Goal: Transaction & Acquisition: Purchase product/service

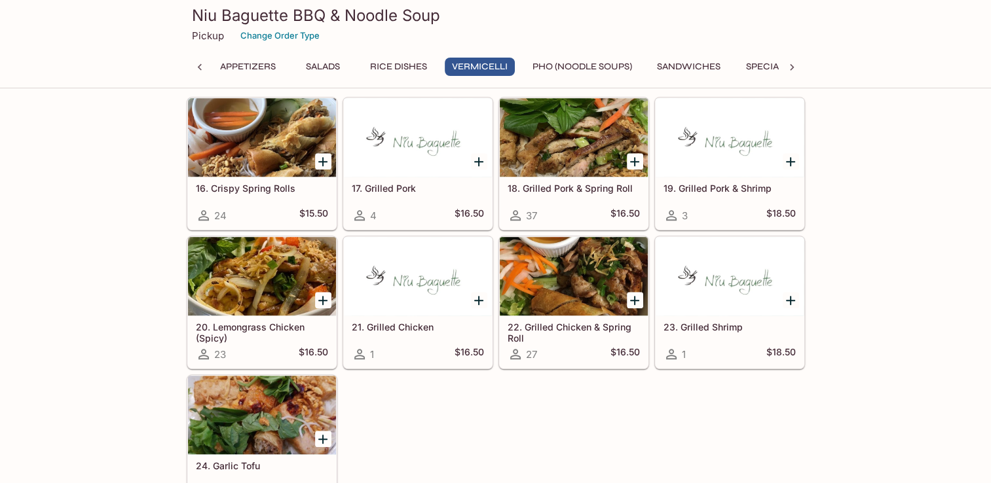
scroll to position [851, 0]
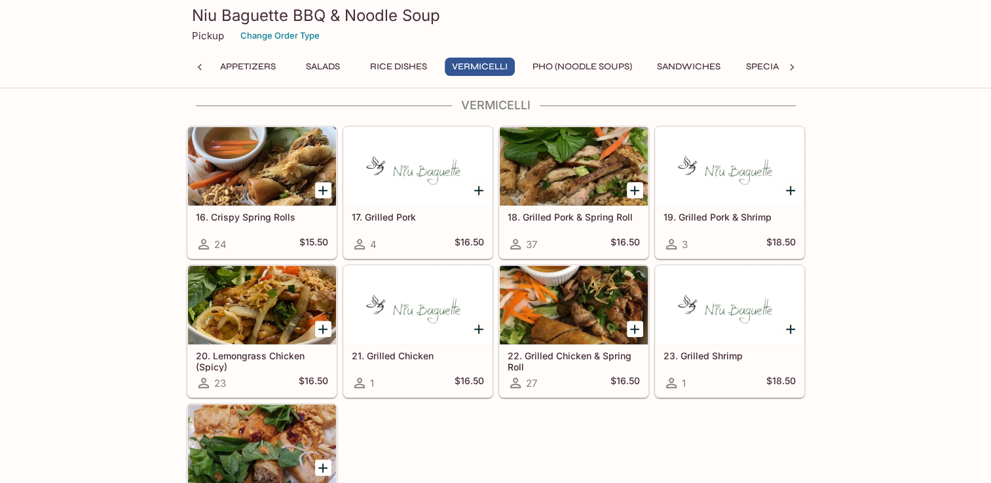
click at [674, 68] on button "Sandwiches" at bounding box center [689, 67] width 78 height 18
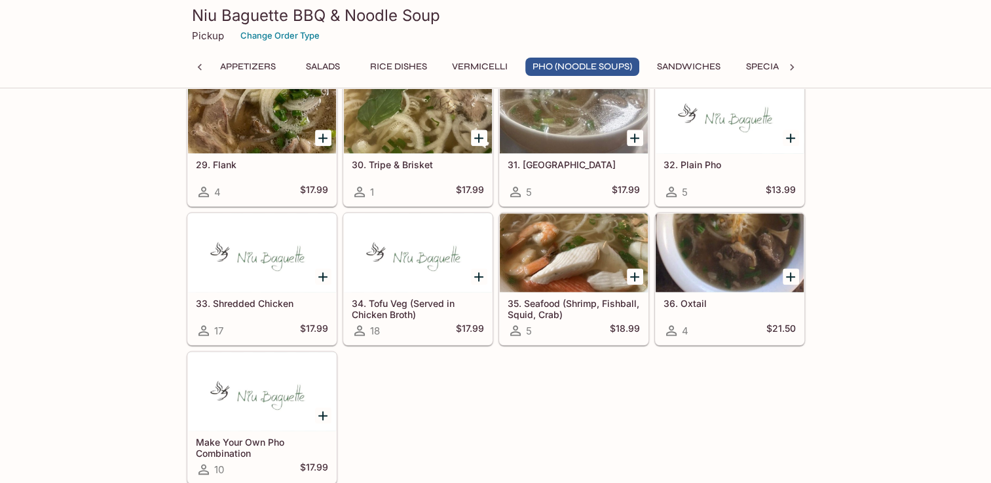
scroll to position [1573, 0]
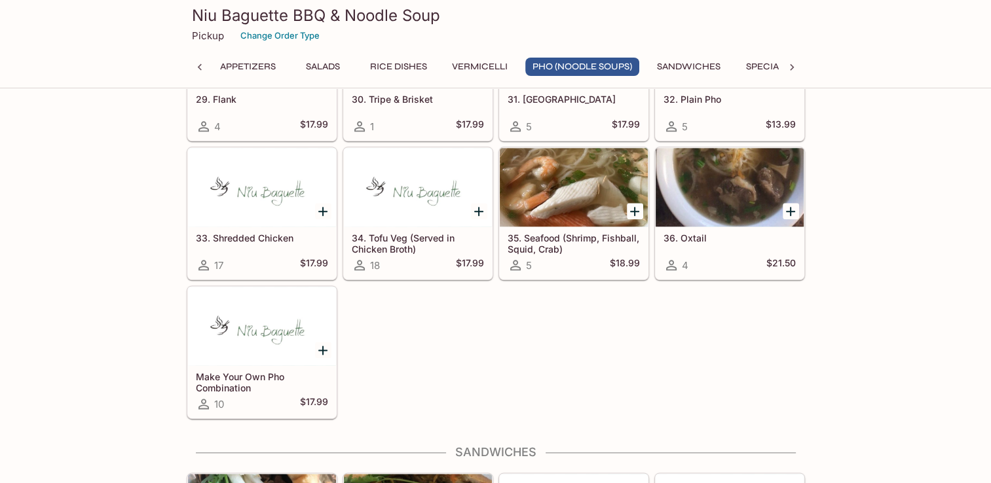
click at [324, 207] on icon "Add 33. Shredded Chicken" at bounding box center [322, 211] width 9 height 9
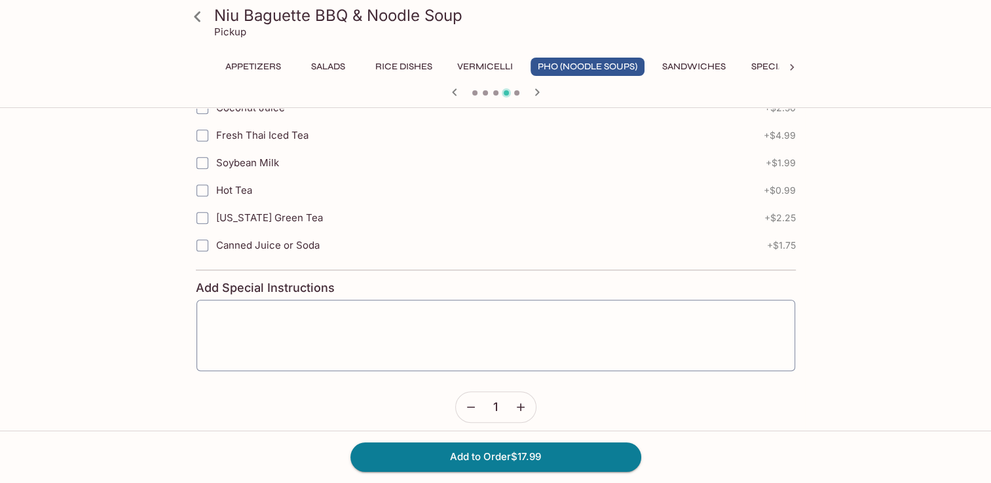
scroll to position [817, 0]
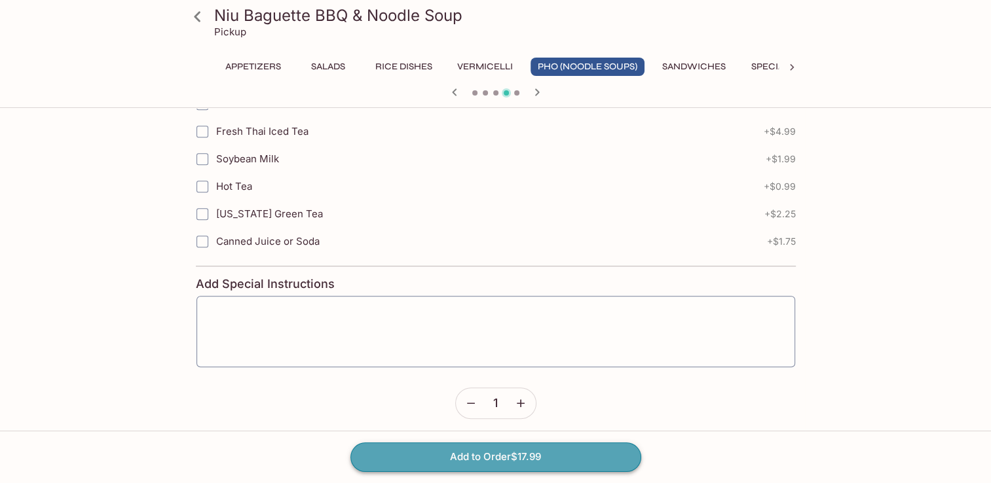
click at [486, 460] on button "Add to Order $17.99" at bounding box center [495, 457] width 291 height 29
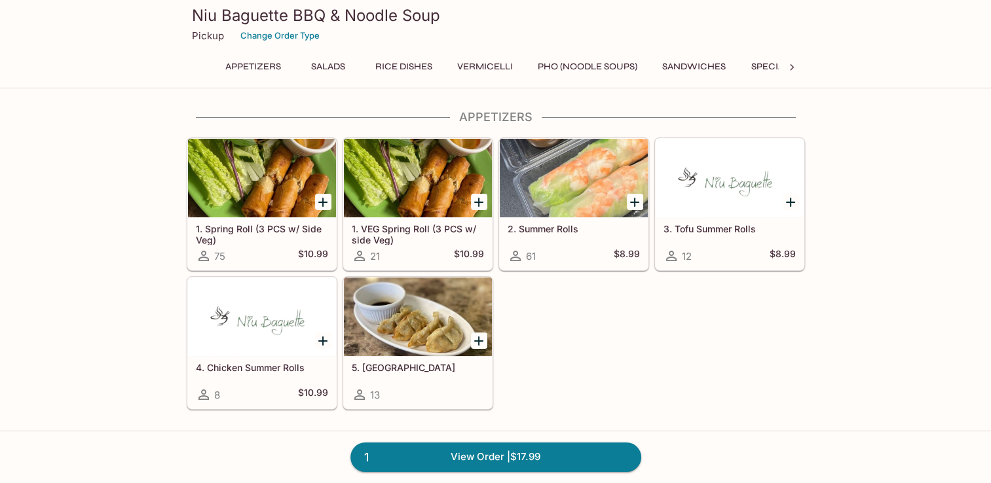
click at [475, 67] on button "Vermicelli" at bounding box center [485, 67] width 70 height 18
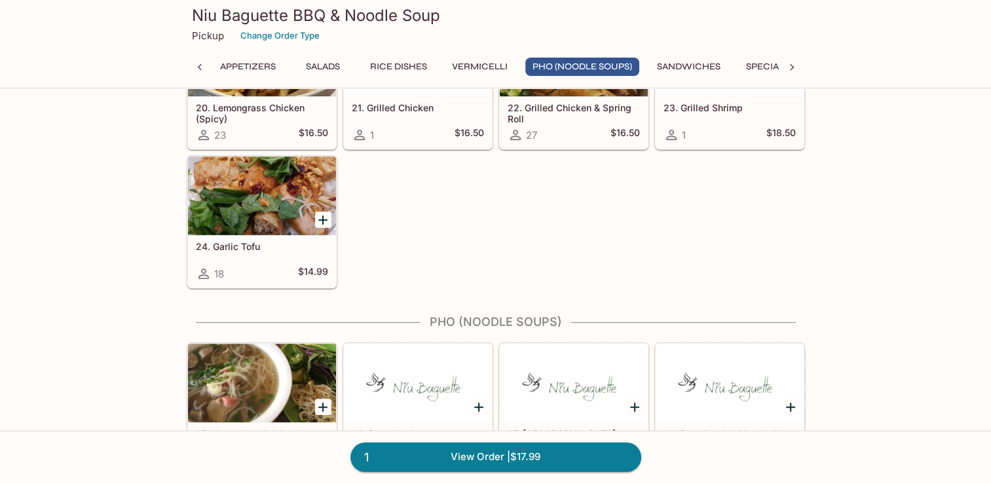
scroll to position [1310, 0]
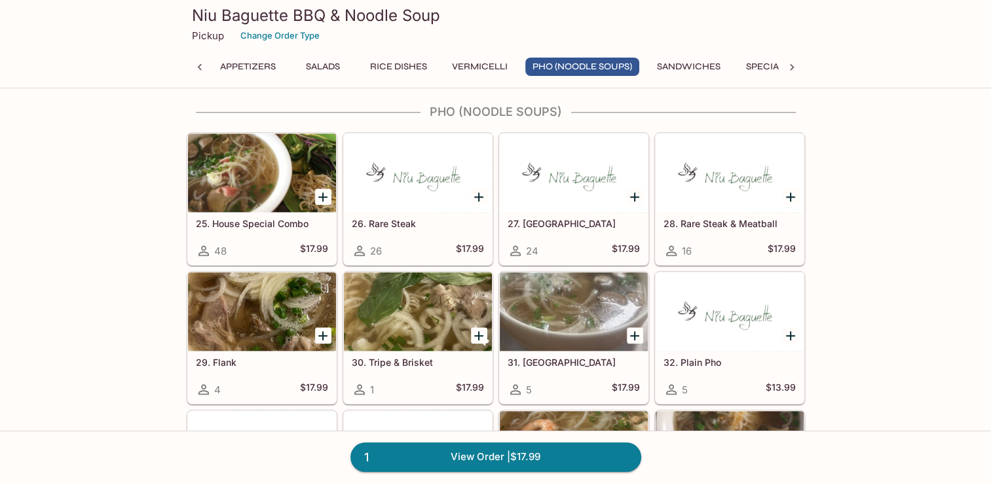
click at [396, 67] on button "Rice Dishes" at bounding box center [398, 67] width 71 height 18
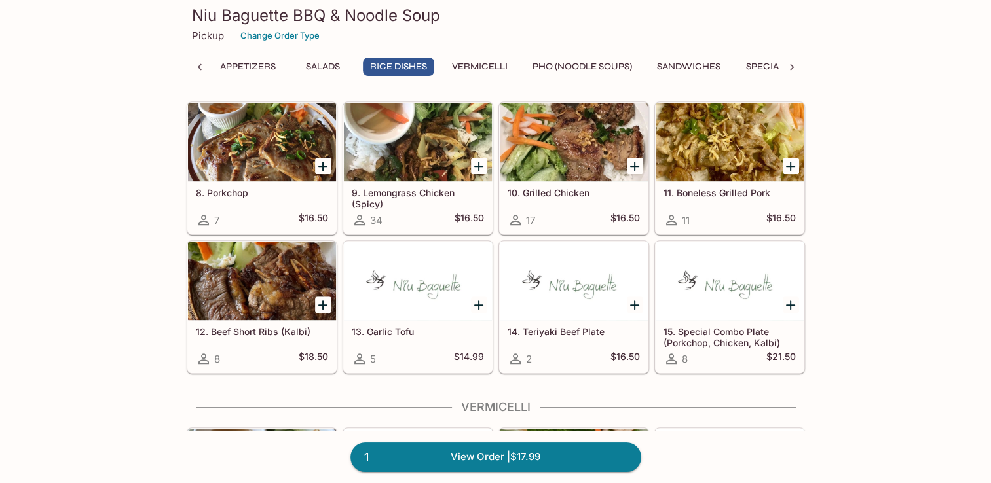
scroll to position [511, 0]
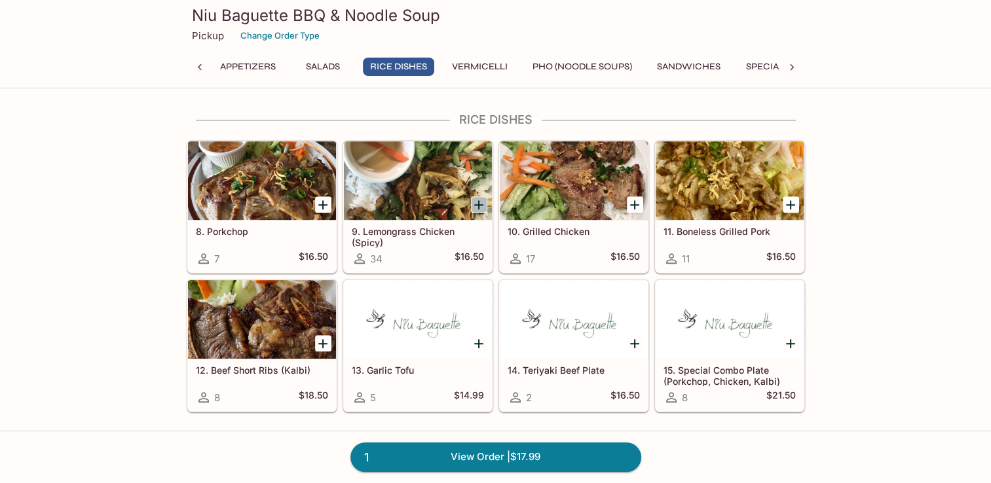
click at [479, 205] on icon "Add 9. Lemongrass Chicken (Spicy)" at bounding box center [478, 204] width 9 height 9
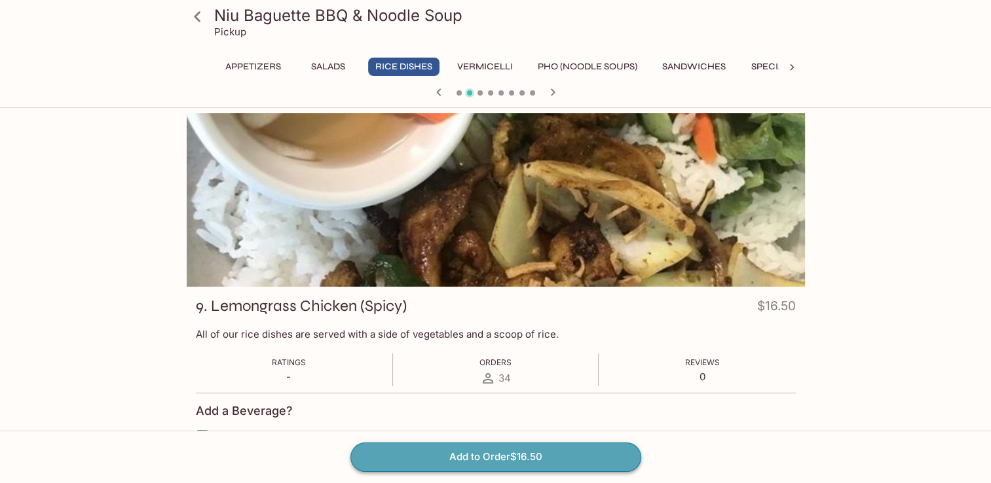
click at [511, 458] on button "Add to Order $16.50" at bounding box center [495, 457] width 291 height 29
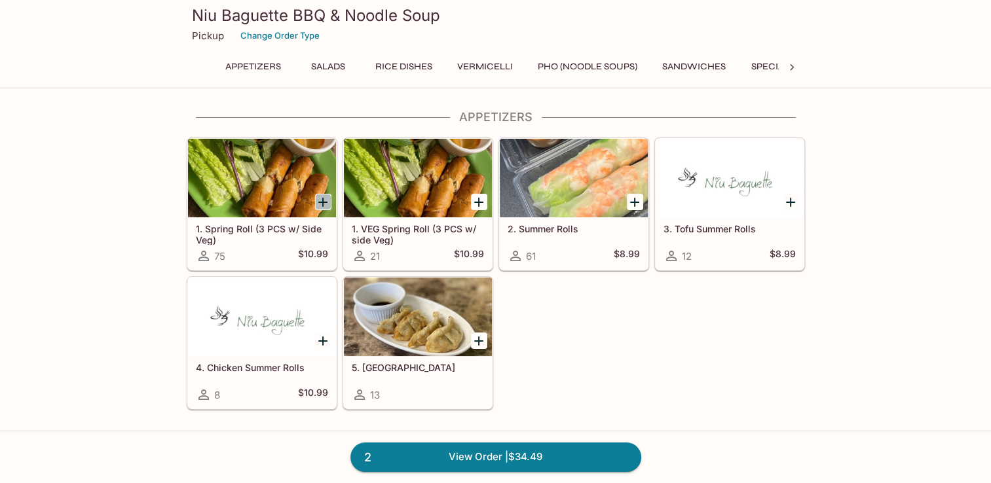
click at [324, 204] on icon "Add 1. Spring Roll (3 PCS w/ Side Veg)" at bounding box center [323, 203] width 16 height 16
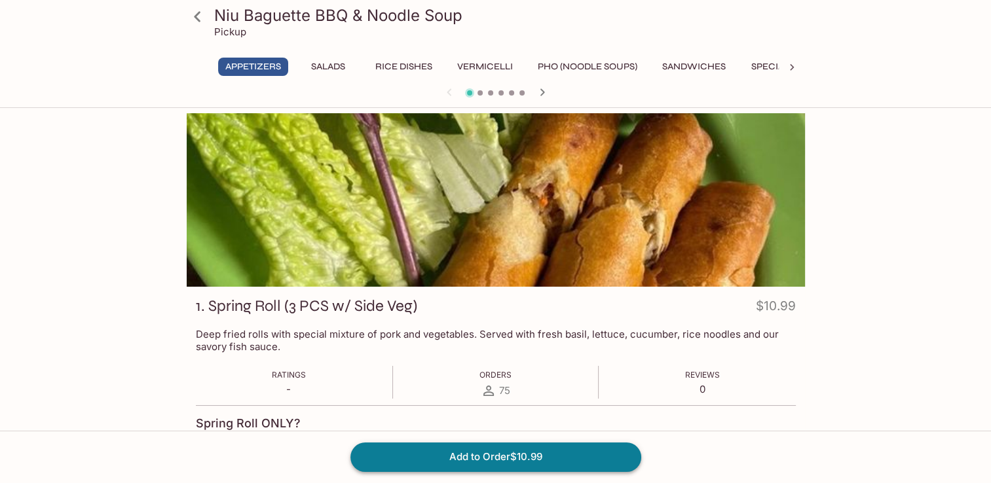
click at [472, 452] on button "Add to Order $10.99" at bounding box center [495, 457] width 291 height 29
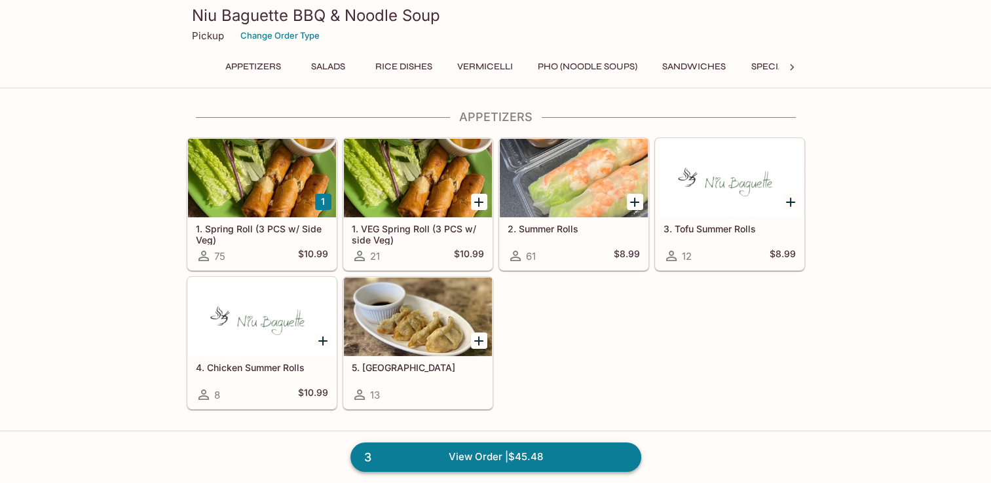
click at [465, 457] on link "3 View Order | $45.48" at bounding box center [495, 457] width 291 height 29
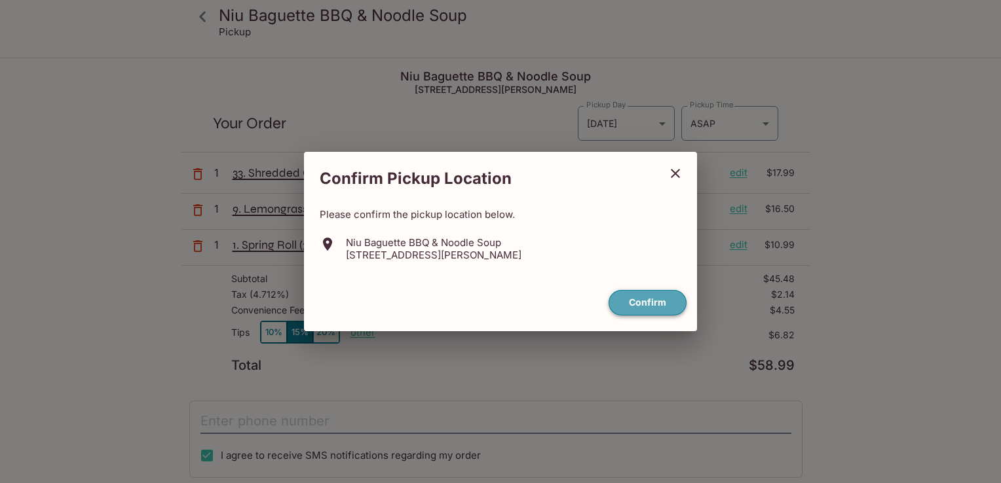
click at [651, 300] on button "Confirm" at bounding box center [647, 303] width 78 height 26
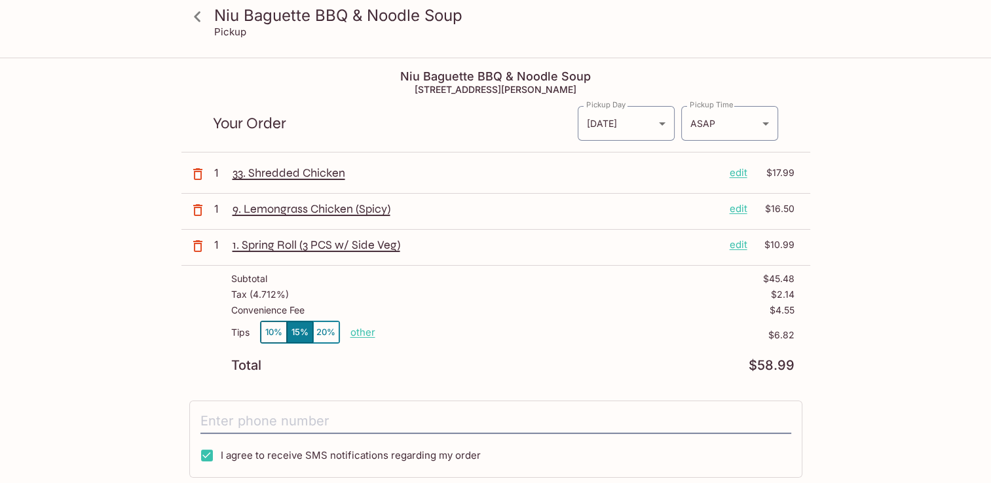
scroll to position [65, 0]
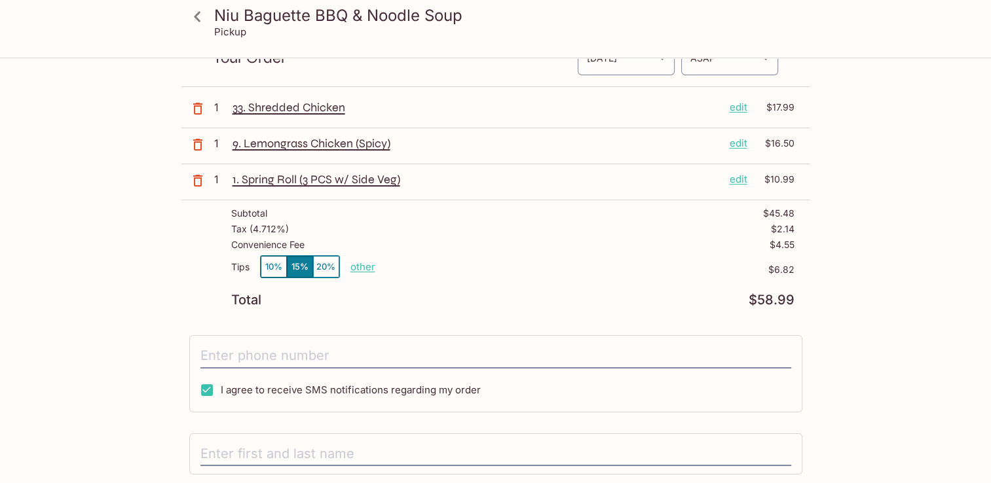
click at [360, 268] on p "other" at bounding box center [362, 267] width 25 height 12
drag, startPoint x: 432, startPoint y: 264, endPoint x: 490, endPoint y: 262, distance: 57.7
click at [491, 262] on div "Tips 10% 15% 20% Done 6.82 $6.82" at bounding box center [512, 274] width 563 height 39
type input "1.00"
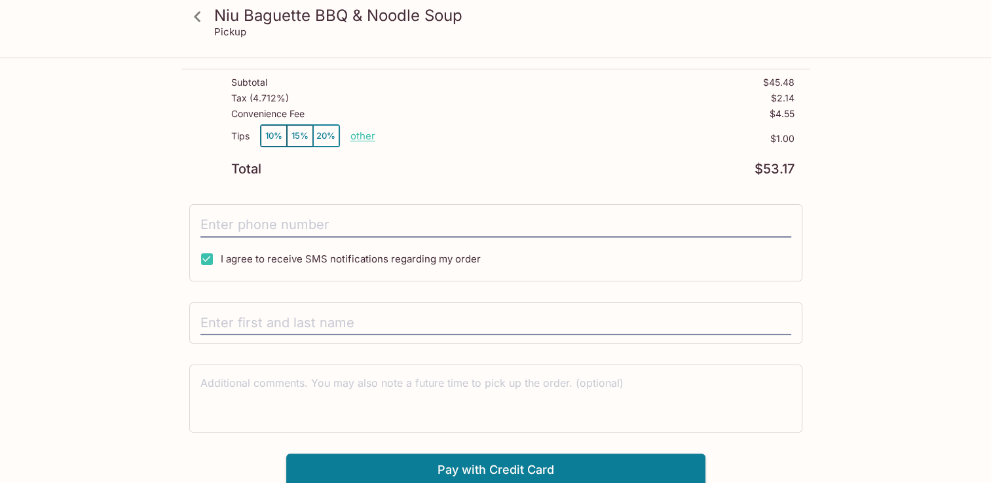
scroll to position [196, 0]
click at [309, 324] on input "text" at bounding box center [495, 323] width 591 height 25
type input "e"
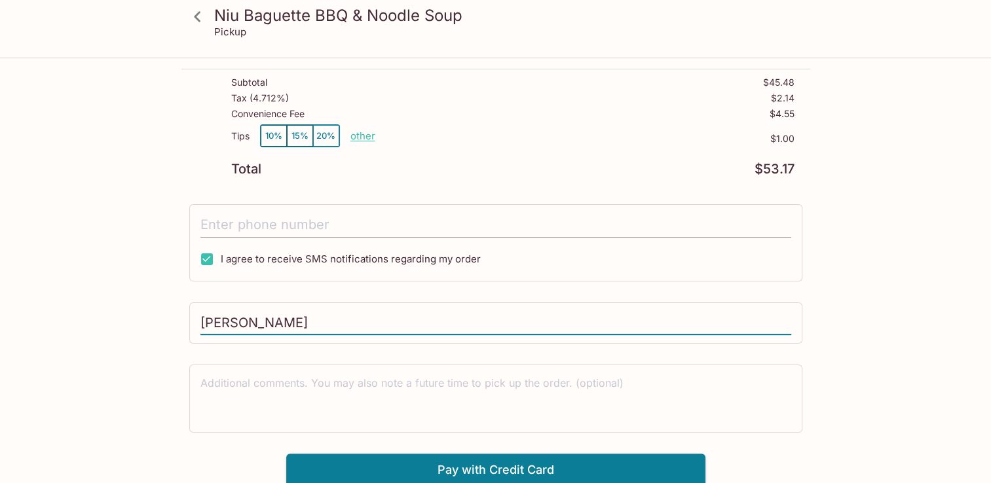
type input "[PERSON_NAME]"
click at [296, 216] on input "tel" at bounding box center [495, 225] width 591 height 25
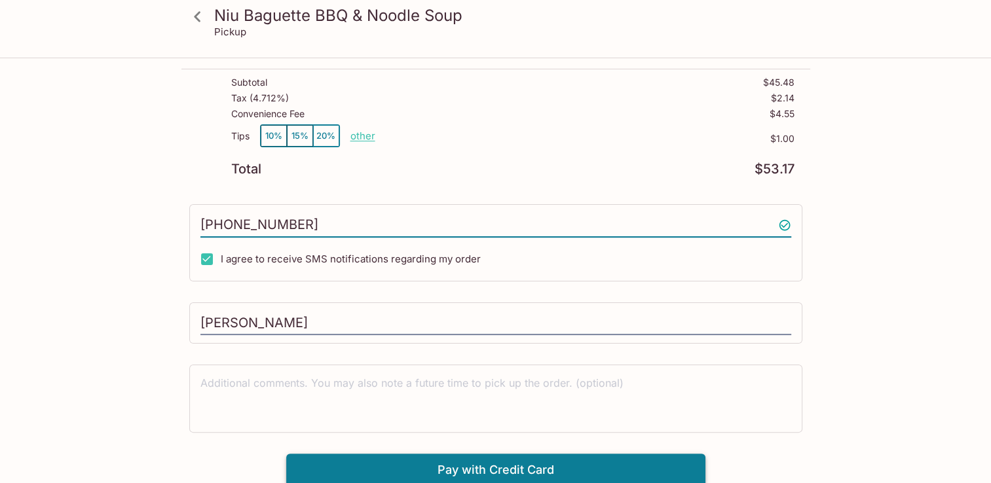
type input "[PHONE_NUMBER]"
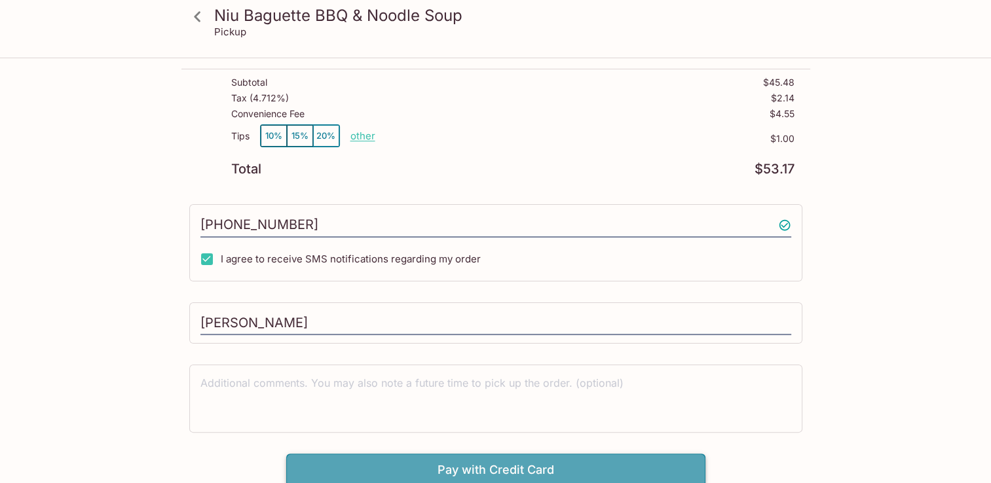
click at [470, 466] on button "Pay with Credit Card" at bounding box center [495, 470] width 419 height 33
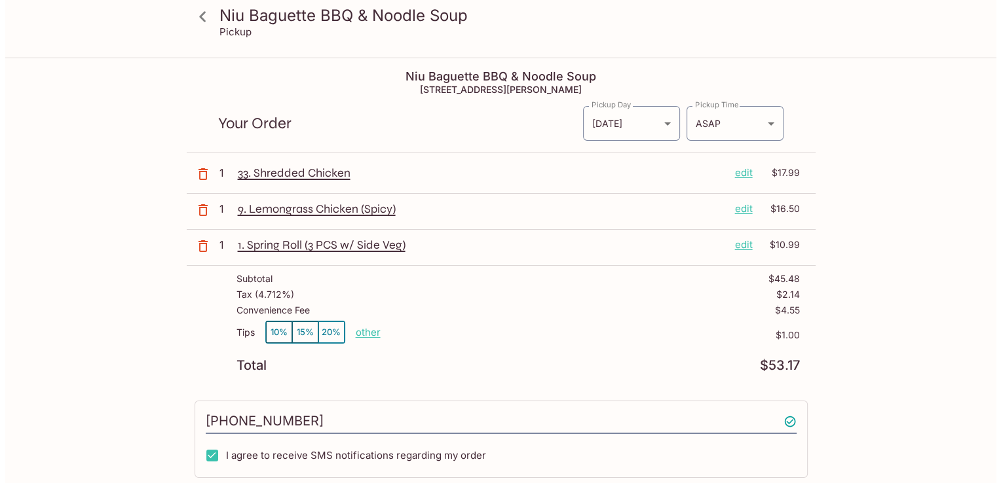
scroll to position [0, 0]
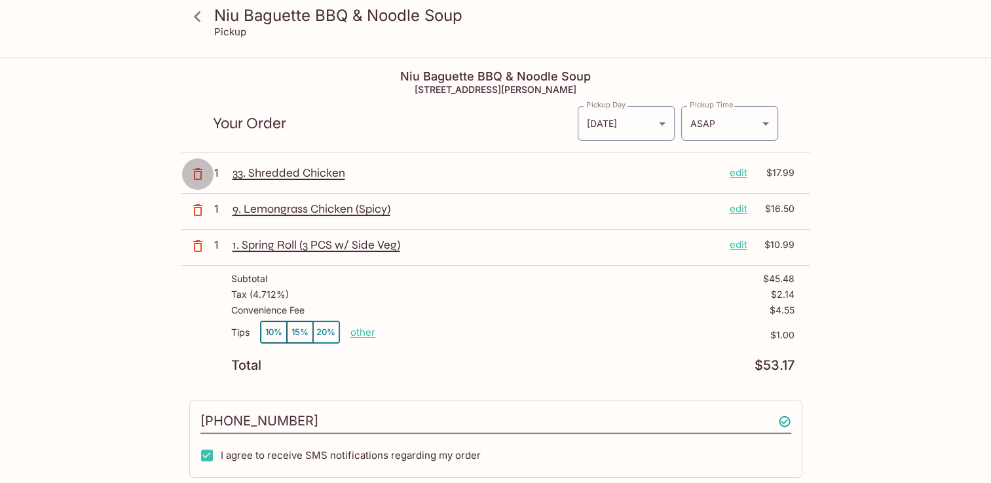
click at [194, 173] on icon "button" at bounding box center [197, 174] width 9 height 12
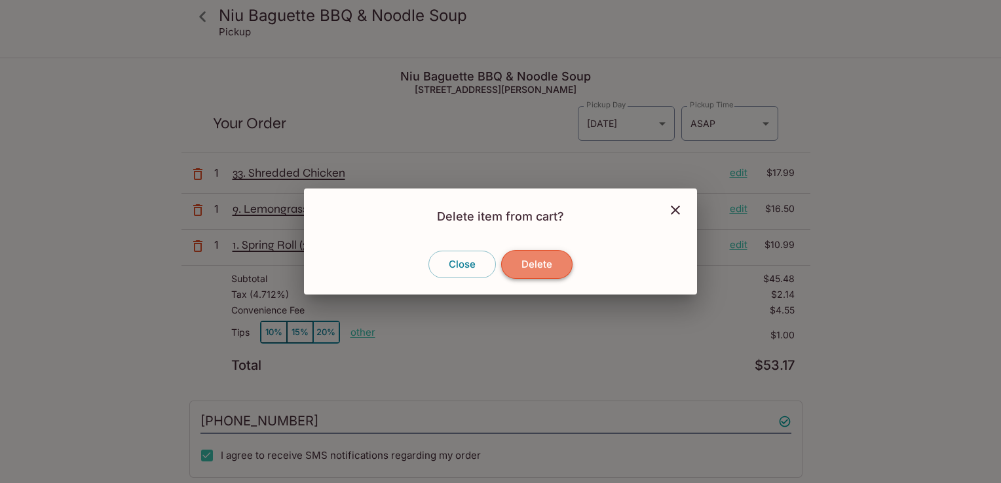
click at [540, 266] on button "Delete" at bounding box center [536, 264] width 71 height 29
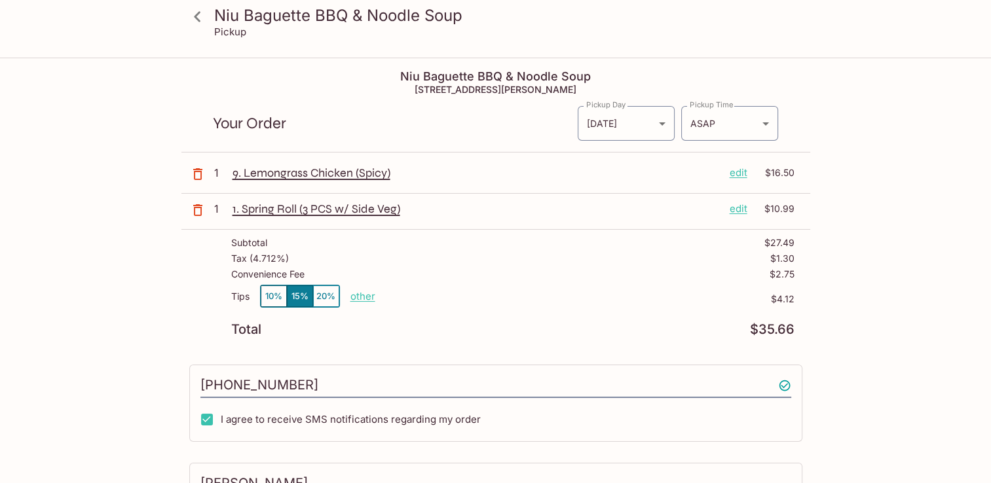
click at [736, 170] on p "edit" at bounding box center [739, 173] width 18 height 14
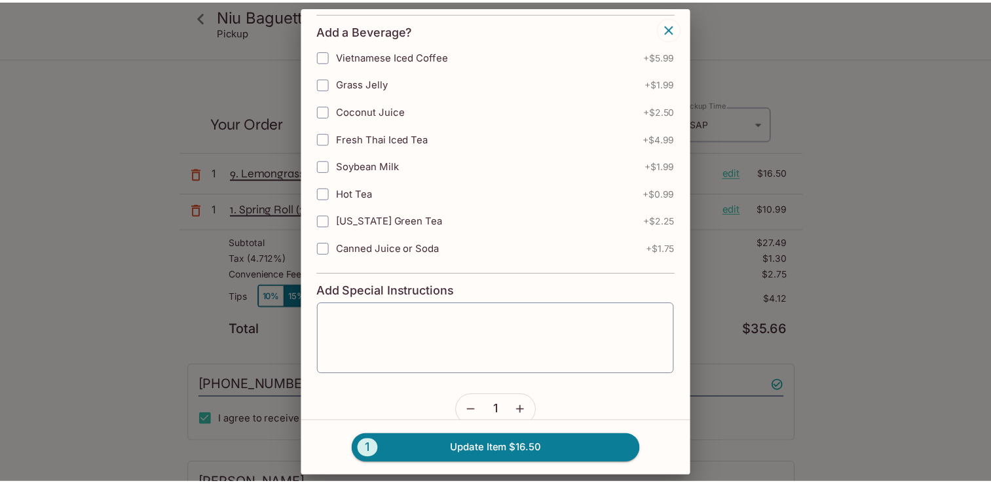
scroll to position [168, 0]
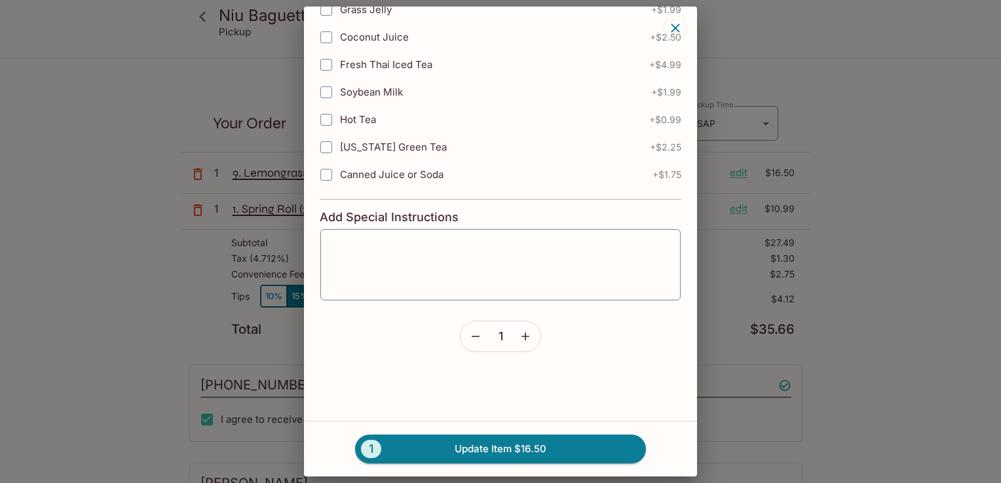
click at [524, 334] on icon "button" at bounding box center [525, 336] width 13 height 13
click at [543, 455] on button "2 Update Item $33.00" at bounding box center [500, 449] width 291 height 29
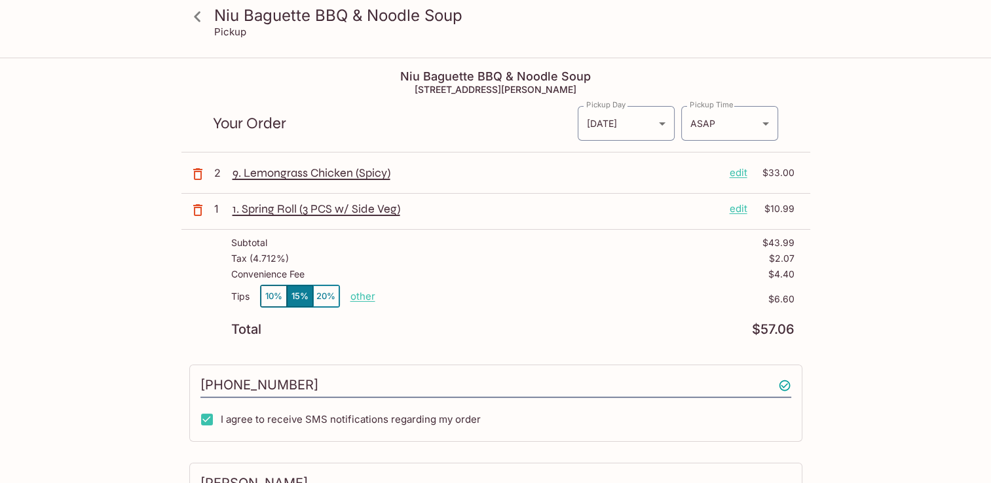
click at [358, 298] on p "other" at bounding box center [362, 296] width 25 height 12
drag, startPoint x: 438, startPoint y: 295, endPoint x: 485, endPoint y: 295, distance: 47.2
click at [485, 295] on div "Tips 10% 15% 20% Done 6.60 $6.60" at bounding box center [512, 304] width 563 height 39
type input "1.00"
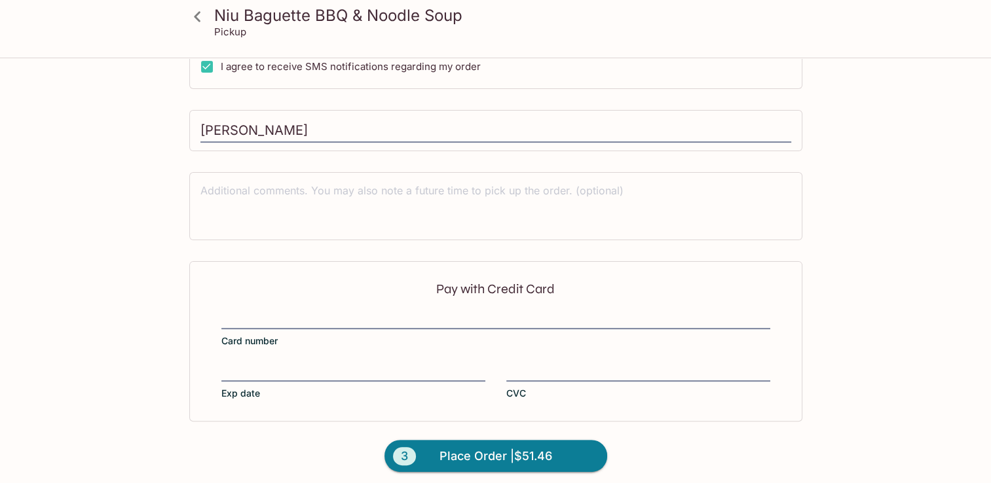
scroll to position [356, 0]
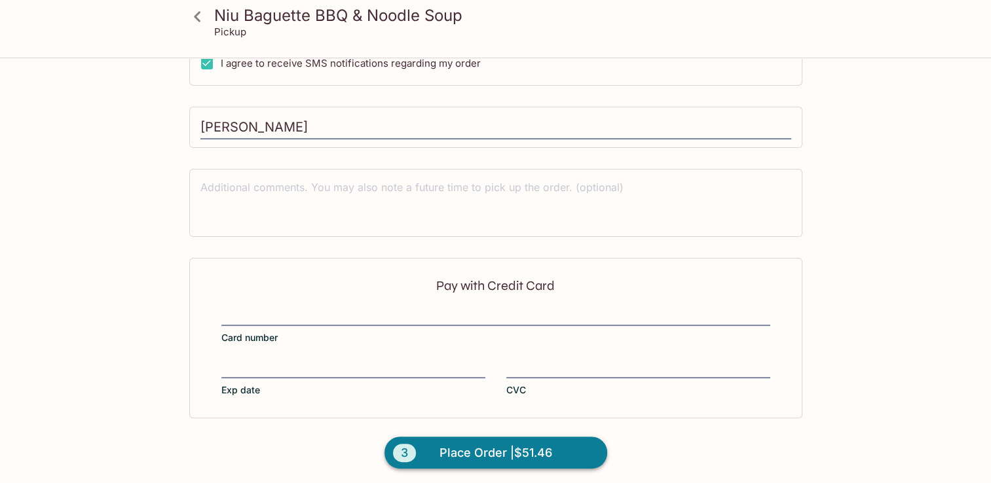
click at [489, 455] on span "Place Order | $51.46" at bounding box center [495, 453] width 113 height 21
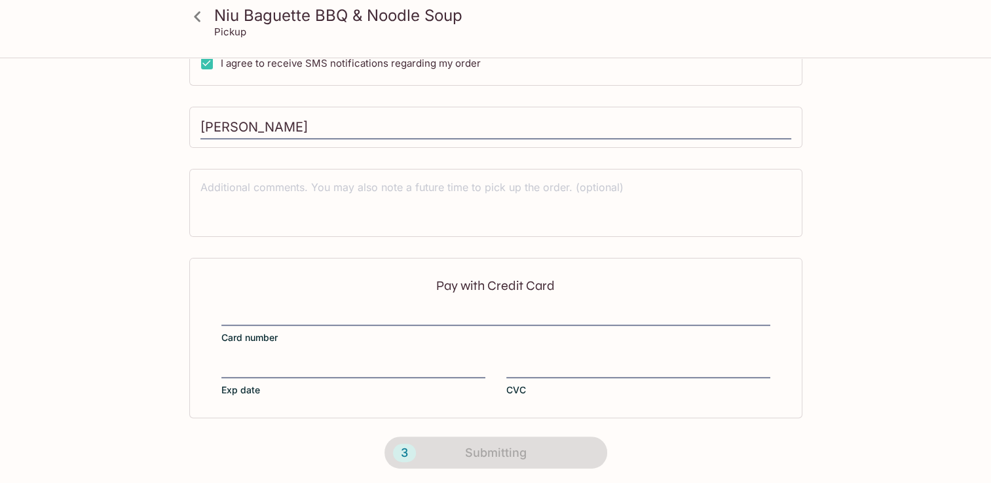
scroll to position [274, 0]
